Goal: Information Seeking & Learning: Learn about a topic

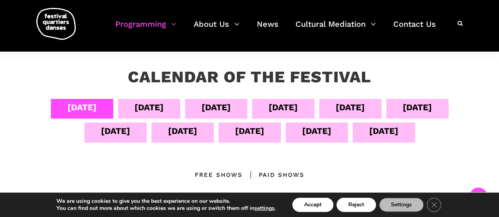
scroll to position [132, 0]
click at [135, 107] on div "[DATE]" at bounding box center [149, 107] width 29 height 14
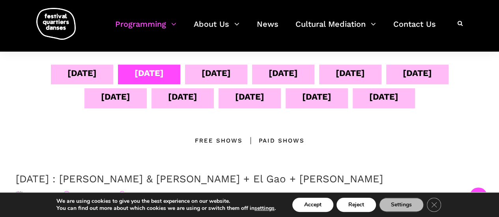
scroll to position [167, 0]
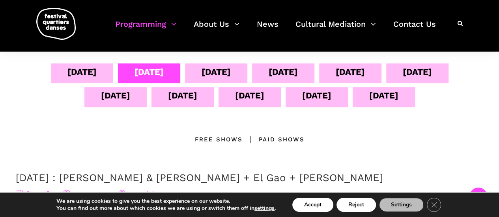
click at [212, 137] on div "Free Shows" at bounding box center [219, 139] width 48 height 9
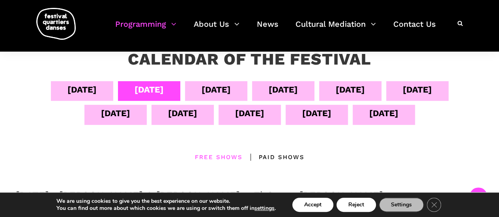
scroll to position [149, 0]
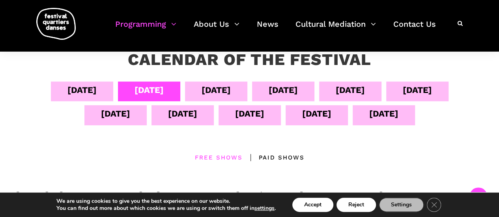
click at [209, 88] on div "[DATE]" at bounding box center [216, 90] width 29 height 14
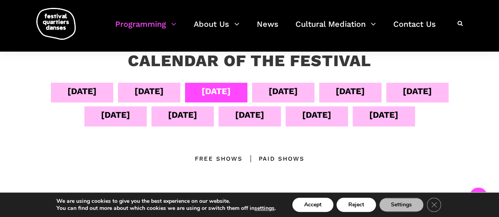
scroll to position [154, 0]
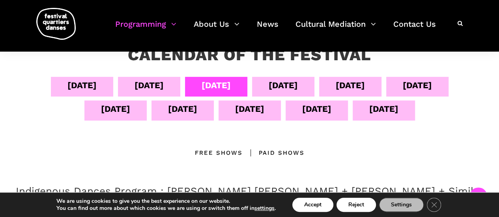
click at [270, 86] on div "[DATE]" at bounding box center [283, 86] width 29 height 14
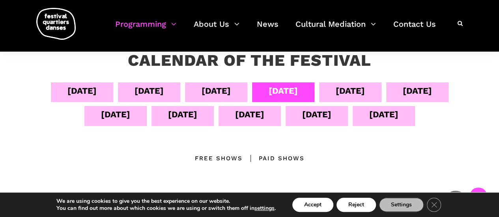
scroll to position [148, 0]
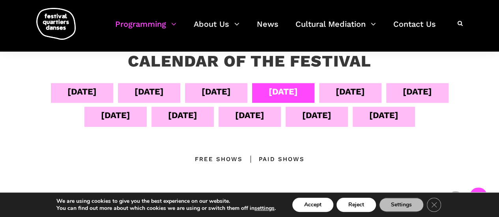
click at [365, 95] on div "[DATE]" at bounding box center [350, 92] width 29 height 14
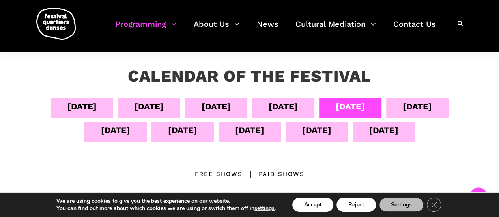
scroll to position [131, 0]
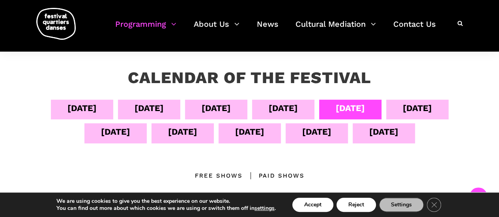
click at [130, 134] on div "[DATE]" at bounding box center [115, 134] width 62 height 20
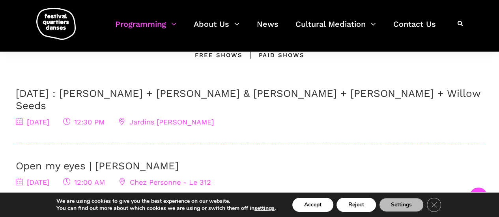
scroll to position [253, 0]
click at [213, 55] on div "Free Shows" at bounding box center [219, 54] width 48 height 9
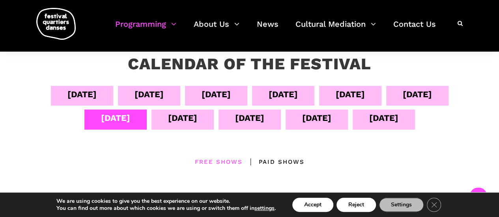
scroll to position [144, 0]
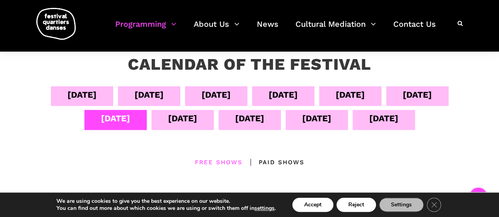
click at [305, 120] on div "[DATE]" at bounding box center [316, 119] width 29 height 14
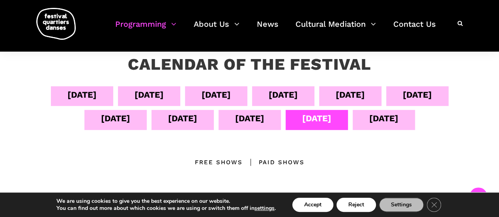
click at [204, 163] on div "Free Shows" at bounding box center [219, 162] width 48 height 9
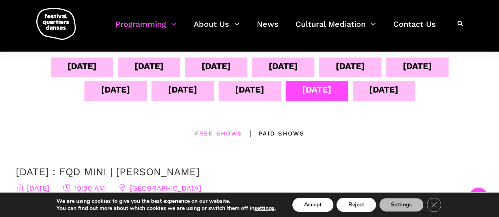
scroll to position [162, 0]
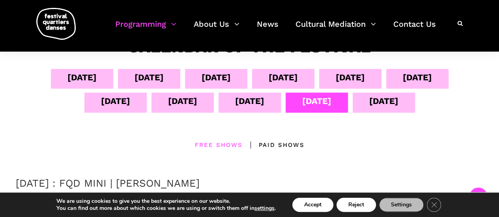
click at [399, 104] on div "[DATE]" at bounding box center [383, 101] width 29 height 14
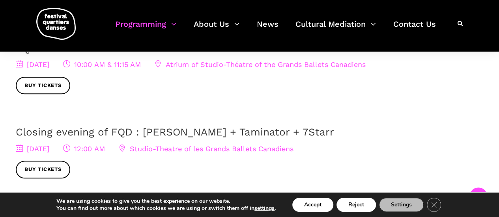
scroll to position [296, 0]
